Goal: Task Accomplishment & Management: Complete application form

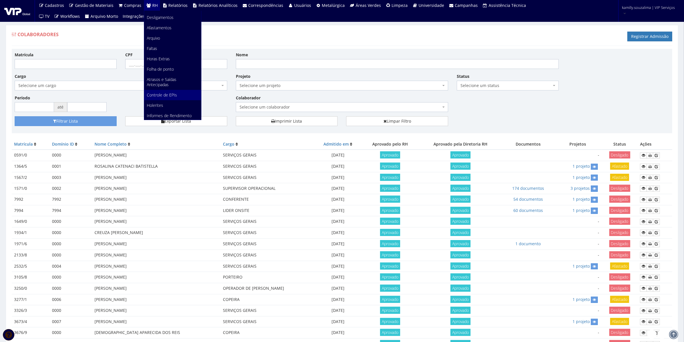
scroll to position [72, 0]
click at [154, 48] on span "Faltas" at bounding box center [152, 47] width 10 height 5
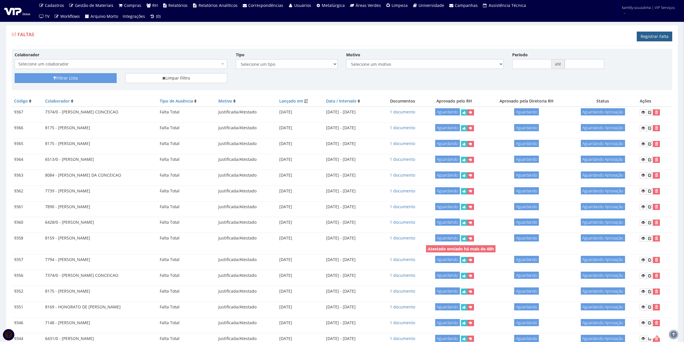
drag, startPoint x: 664, startPoint y: 38, endPoint x: 521, endPoint y: 41, distance: 144.0
click at [664, 38] on link "Registrar Falta" at bounding box center [654, 37] width 35 height 10
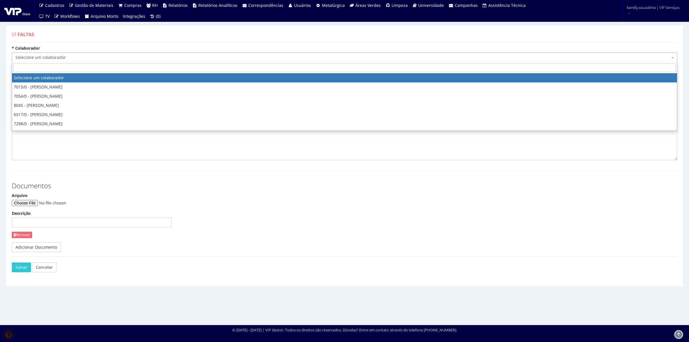
click at [103, 58] on span "Selecione um colaborador" at bounding box center [343, 58] width 655 height 6
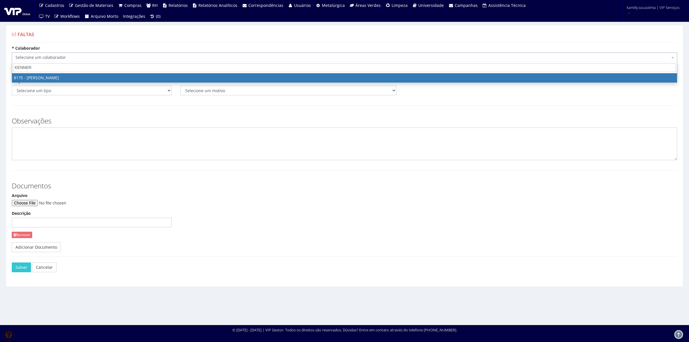
type input "KENNER"
drag, startPoint x: 90, startPoint y: 78, endPoint x: 78, endPoint y: 76, distance: 13.0
select select "4012"
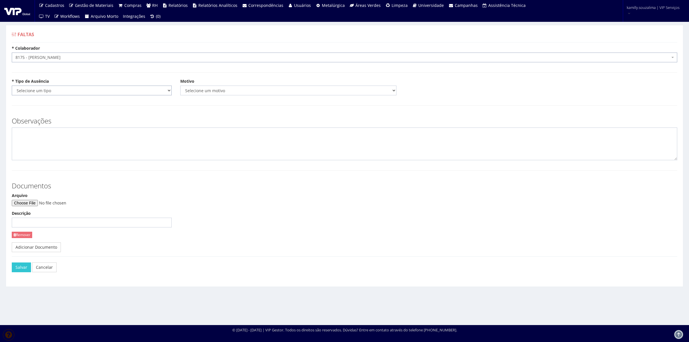
click at [73, 88] on select "Selecione um tipo Falta Total Falta Parcial Afastamento Férias" at bounding box center [92, 91] width 160 height 10
select select "total"
click at [12, 86] on select "Selecione um tipo Falta Total Falta Parcial Afastamento Férias" at bounding box center [92, 91] width 160 height 10
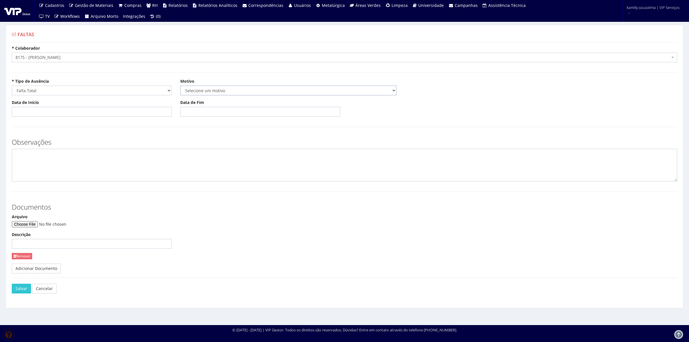
click at [204, 93] on select "Selecione um motivo Acidente Atestado Atraso Declaração Determinação Judicial D…" at bounding box center [288, 91] width 216 height 10
select select "atestado"
click at [180, 86] on select "Selecione um motivo Acidente Atestado Atraso Declaração Determinação Judicial D…" at bounding box center [288, 91] width 216 height 10
click at [110, 167] on textarea at bounding box center [345, 165] width 666 height 33
click at [80, 111] on input "Data de Início" at bounding box center [92, 112] width 160 height 10
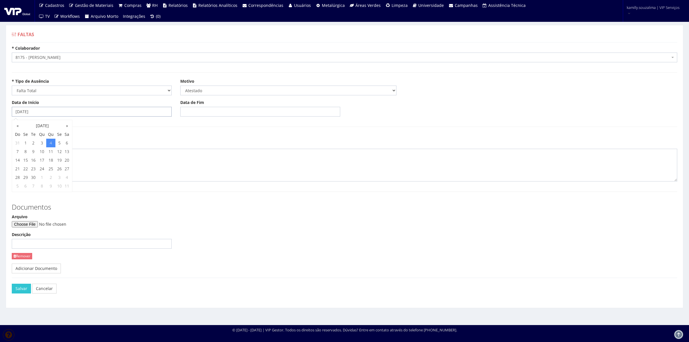
type input "04/09/2025"
click at [229, 112] on input "Data de Fim" at bounding box center [260, 112] width 160 height 10
click at [211, 143] on td "3" at bounding box center [210, 143] width 9 height 9
click at [226, 142] on td "5" at bounding box center [228, 143] width 8 height 9
type input "05/09/2025"
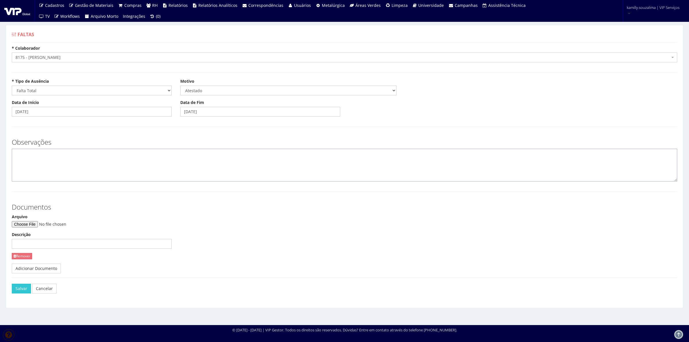
click at [132, 164] on textarea at bounding box center [345, 165] width 666 height 33
type textarea "CID: R51"
click at [41, 224] on input "Arquivo" at bounding box center [51, 224] width 78 height 6
type input "C:\fakepath\Atestado médico- Kennerson Ferreira Santos ...pdf"
click at [25, 291] on button "Salvar" at bounding box center [21, 289] width 19 height 10
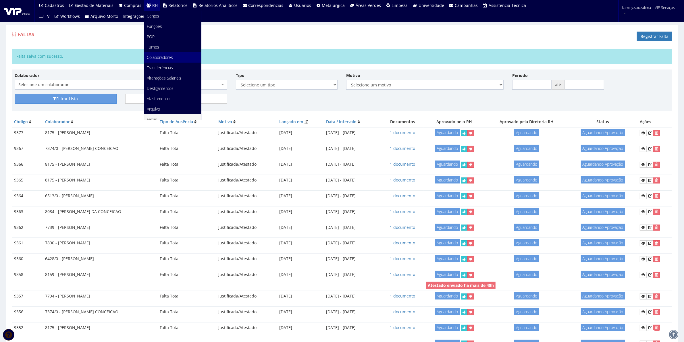
click at [160, 56] on span "Colaboradores" at bounding box center [160, 57] width 26 height 5
